Goal: Find specific page/section: Find specific page/section

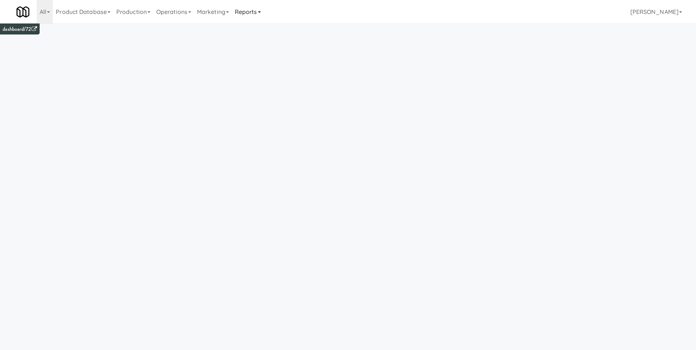
click at [252, 13] on link "Reports" at bounding box center [248, 11] width 32 height 23
click at [252, 61] on link "Payouts" at bounding box center [261, 57] width 59 height 13
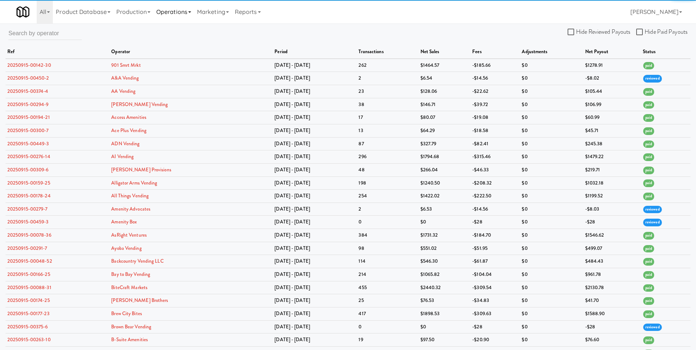
click at [180, 14] on link "Operations" at bounding box center [173, 11] width 41 height 23
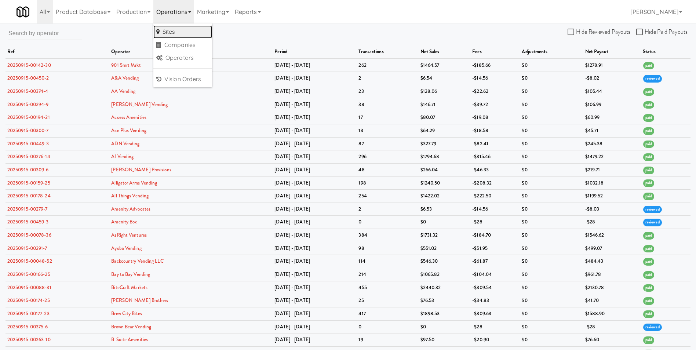
click at [175, 33] on link "Sites" at bounding box center [182, 31] width 59 height 13
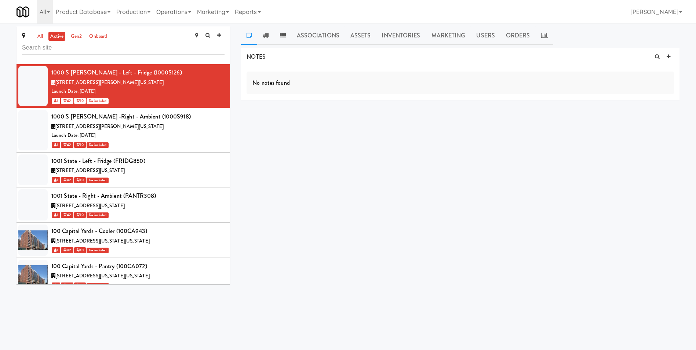
click at [41, 51] on input "text" at bounding box center [123, 48] width 203 height 14
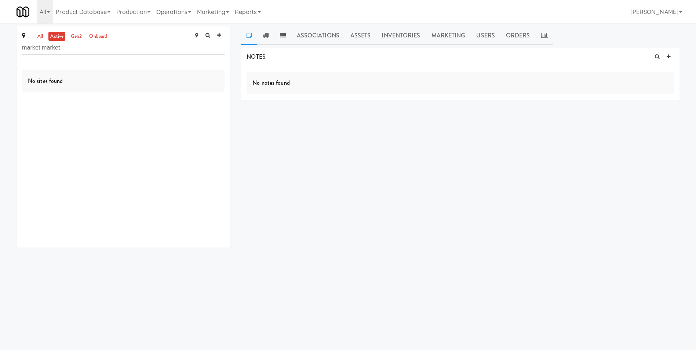
drag, startPoint x: 71, startPoint y: 48, endPoint x: 46, endPoint y: 48, distance: 25.7
click at [46, 48] on input "market market" at bounding box center [123, 48] width 203 height 14
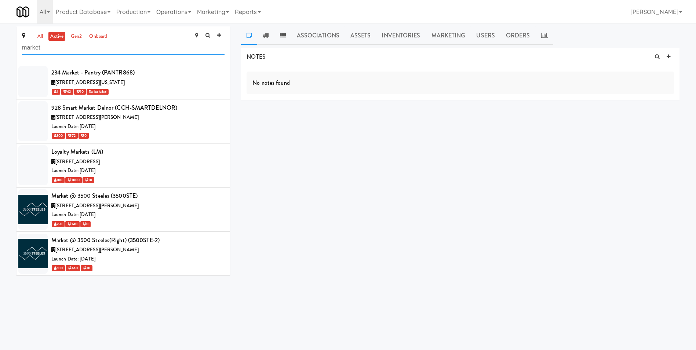
drag, startPoint x: 56, startPoint y: 52, endPoint x: 13, endPoint y: 49, distance: 43.0
click at [13, 49] on div "all active gen2 onboard market 234 Market - Pantry (PANTR868) [STREET_ADDRESS][…" at bounding box center [123, 153] width 225 height 255
click at [38, 37] on link "all" at bounding box center [40, 36] width 9 height 9
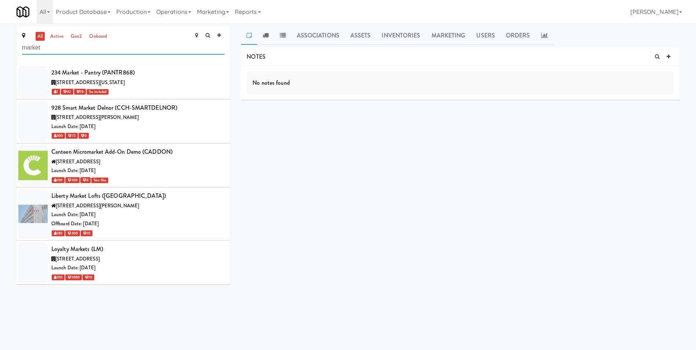
drag, startPoint x: 48, startPoint y: 50, endPoint x: 30, endPoint y: 50, distance: 18.3
click at [30, 50] on input "market" at bounding box center [123, 48] width 203 height 14
type input "m"
paste input "Market Market Corporation"
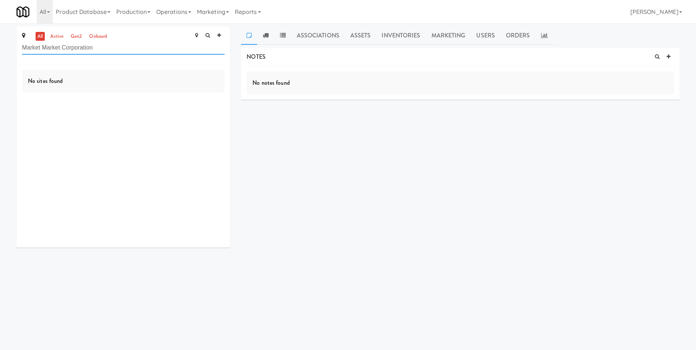
drag, startPoint x: 100, startPoint y: 47, endPoint x: 44, endPoint y: 45, distance: 56.2
click at [44, 45] on input "Market Market Corporation" at bounding box center [123, 48] width 203 height 14
type input "M"
click at [38, 36] on link "all" at bounding box center [40, 36] width 9 height 9
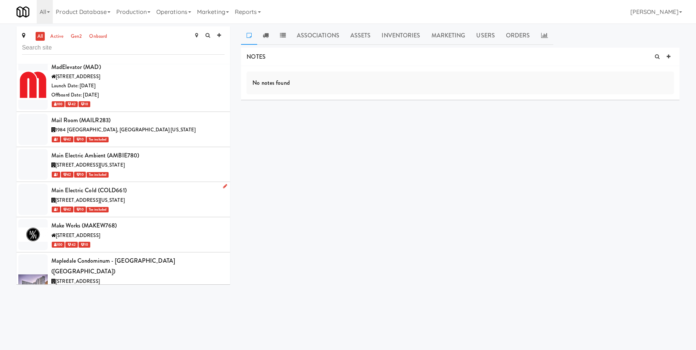
scroll to position [32045, 0]
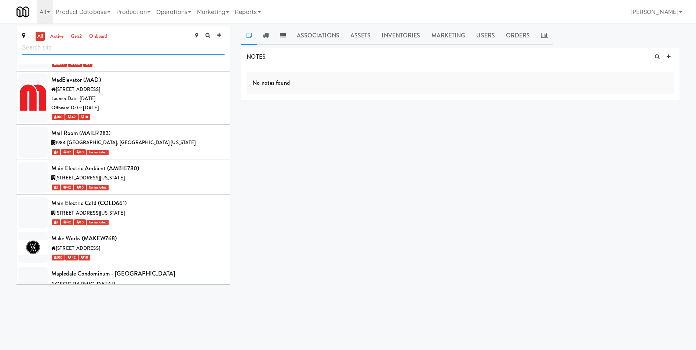
click at [54, 52] on input "text" at bounding box center [123, 48] width 203 height 14
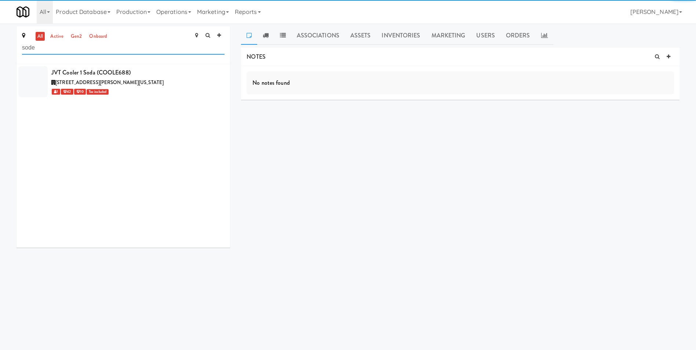
scroll to position [0, 0]
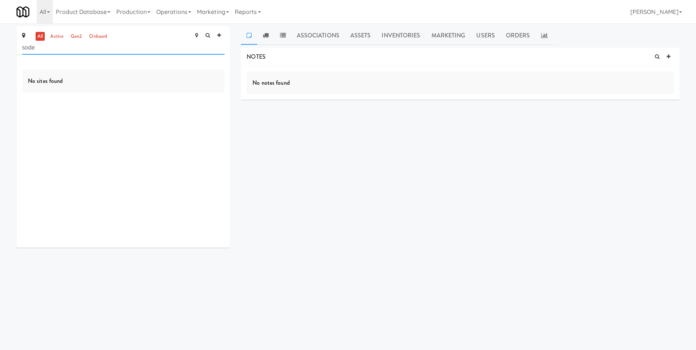
drag, startPoint x: 39, startPoint y: 46, endPoint x: 14, endPoint y: 49, distance: 24.4
click at [14, 49] on div "all active gen2 onboard sode No sites found" at bounding box center [123, 139] width 225 height 227
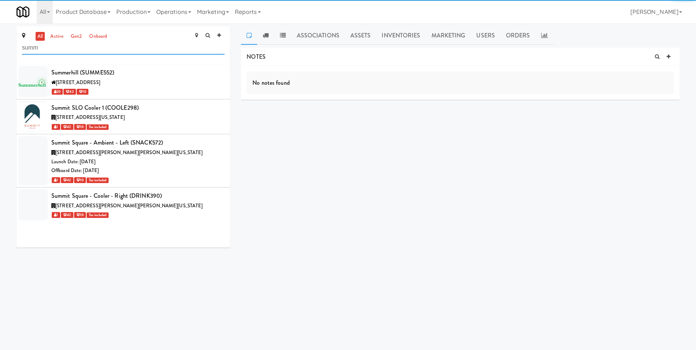
type input "summ"
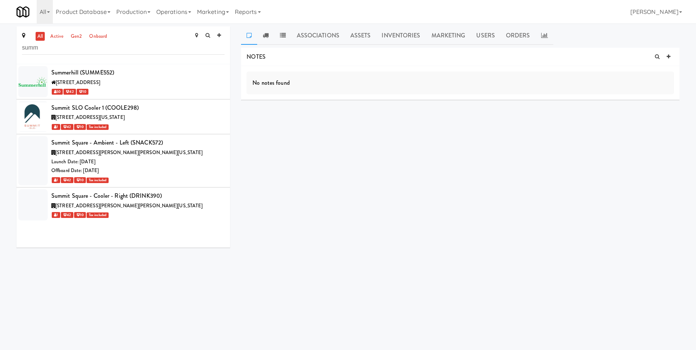
drag, startPoint x: 329, startPoint y: 167, endPoint x: 176, endPoint y: 34, distance: 202.6
click at [329, 167] on div "NOTES No notes found DELIVERIES Delivery Date Delivered At Delivered By Driver …" at bounding box center [460, 139] width 438 height 183
click at [182, 11] on link "Operations" at bounding box center [173, 11] width 41 height 23
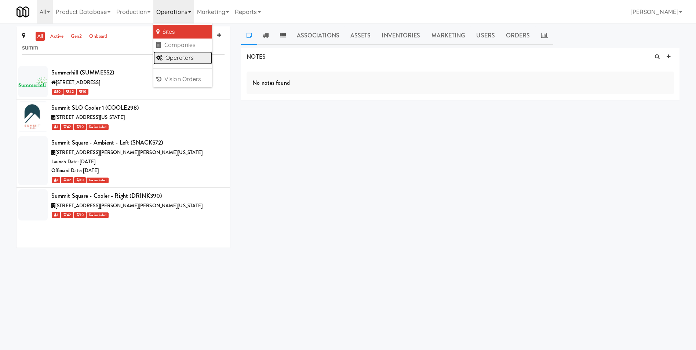
click at [192, 58] on link "Operators" at bounding box center [182, 57] width 59 height 13
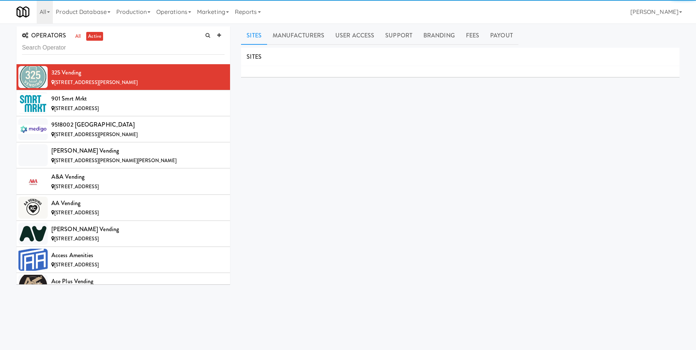
click at [30, 46] on input "text" at bounding box center [123, 48] width 203 height 14
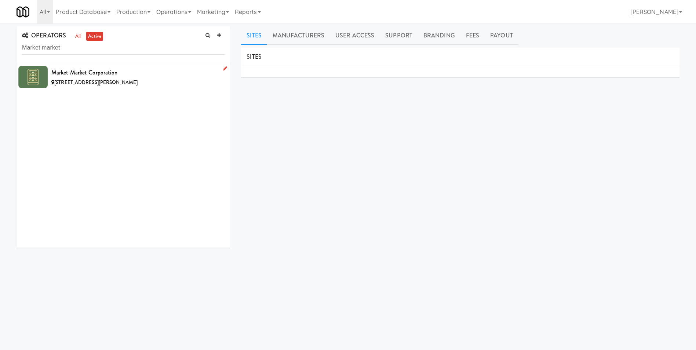
click at [89, 70] on div "Market Market Corporation" at bounding box center [137, 72] width 173 height 11
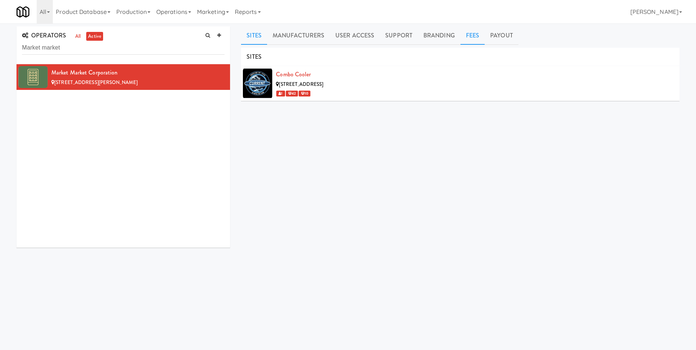
click at [472, 34] on link "Fees" at bounding box center [473, 35] width 24 height 18
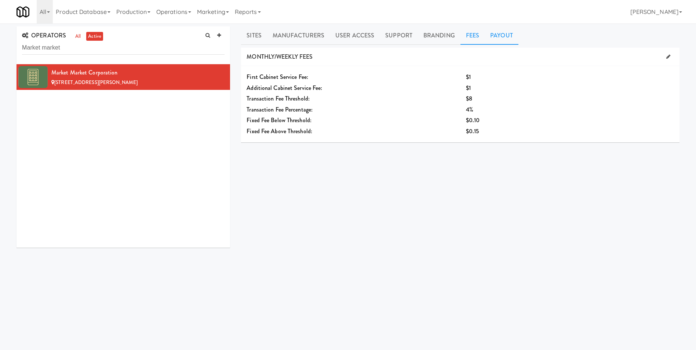
click at [503, 38] on link "Payout" at bounding box center [502, 35] width 34 height 18
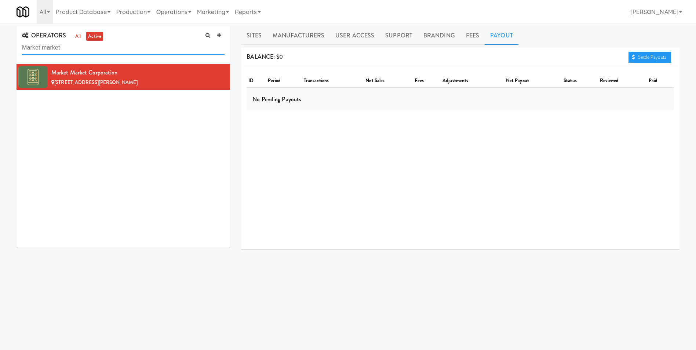
drag, startPoint x: 68, startPoint y: 48, endPoint x: 14, endPoint y: 52, distance: 54.9
click at [14, 52] on div "OPERATORS all active Market market Market Market Corporation [STREET_ADDRESS][P…" at bounding box center [123, 139] width 225 height 227
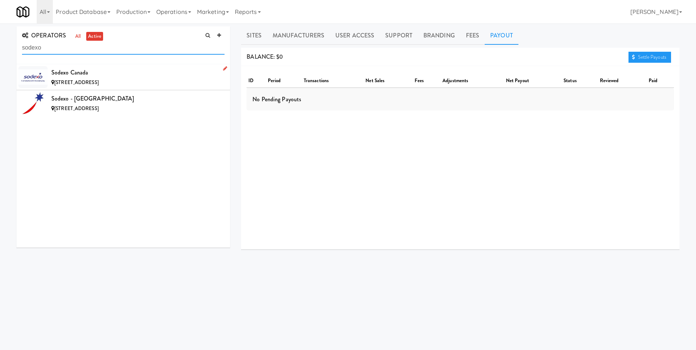
type input "sodexo"
click at [76, 73] on div "Sodexo Canada" at bounding box center [137, 72] width 173 height 11
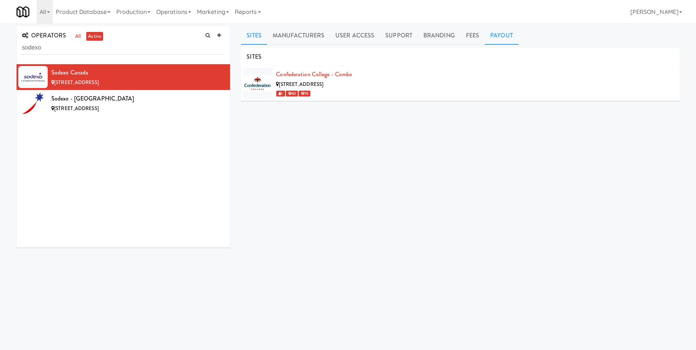
click at [492, 36] on link "Payout" at bounding box center [502, 35] width 34 height 18
